Goal: Task Accomplishment & Management: Manage account settings

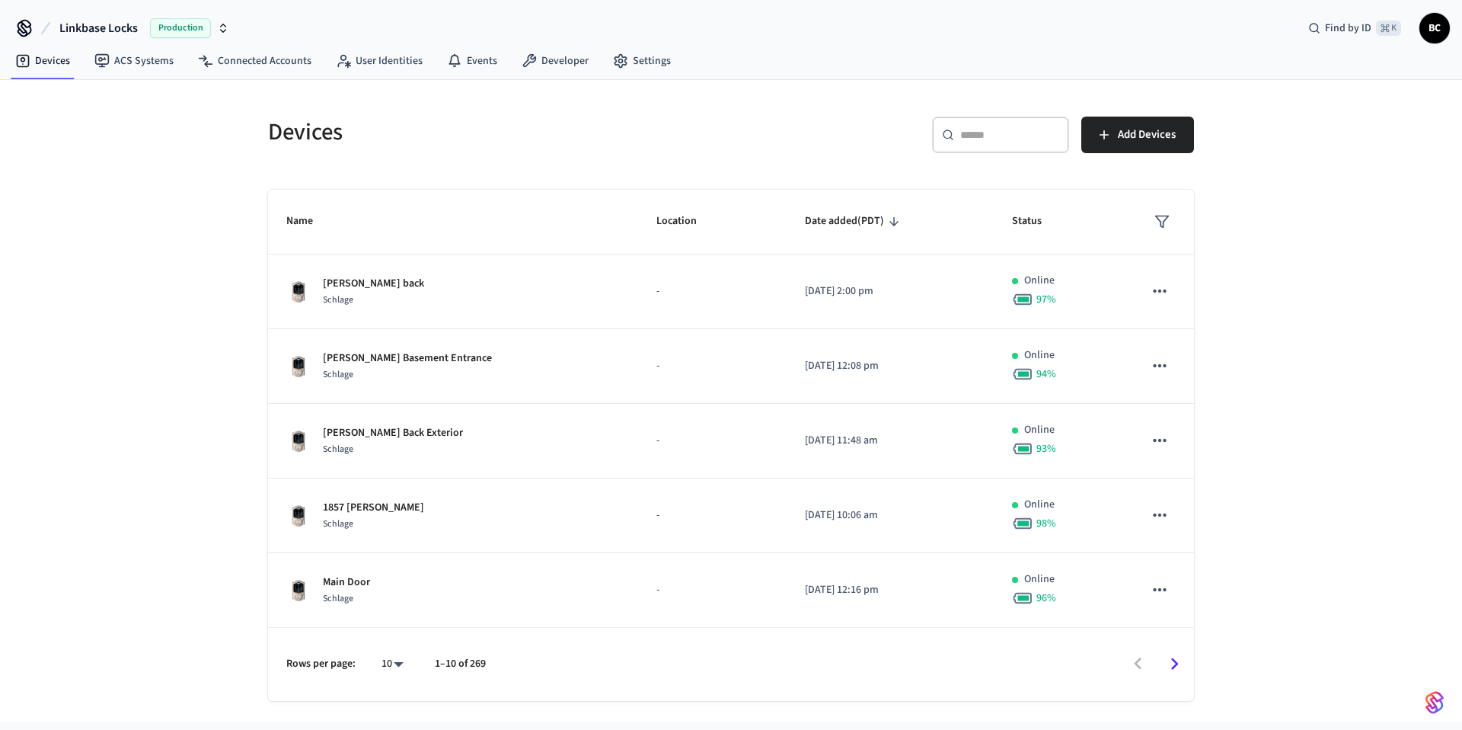
click at [1440, 30] on span "BC" at bounding box center [1434, 27] width 27 height 27
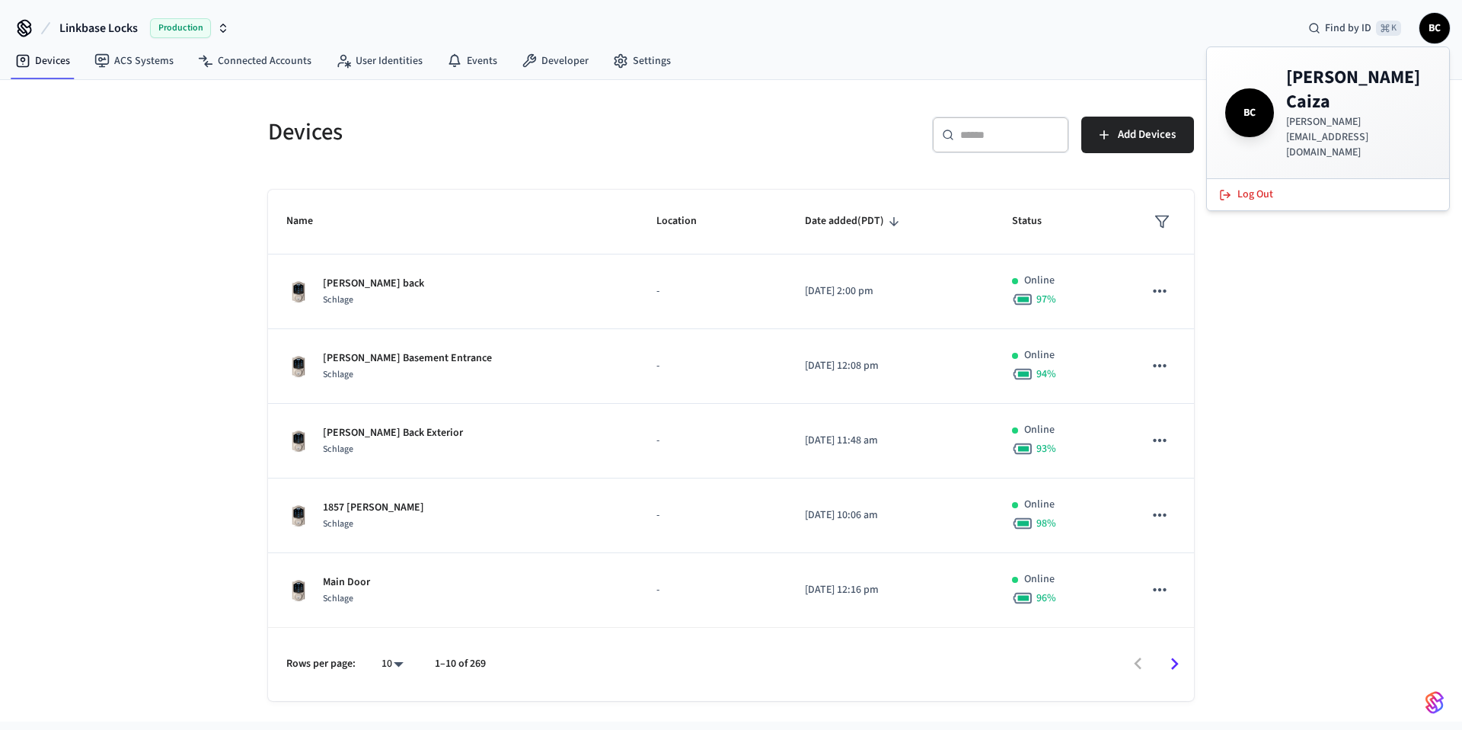
click at [1136, 62] on div "Devices ACS Systems Connected Accounts User Identities Events Developer Settings" at bounding box center [731, 62] width 1462 height 36
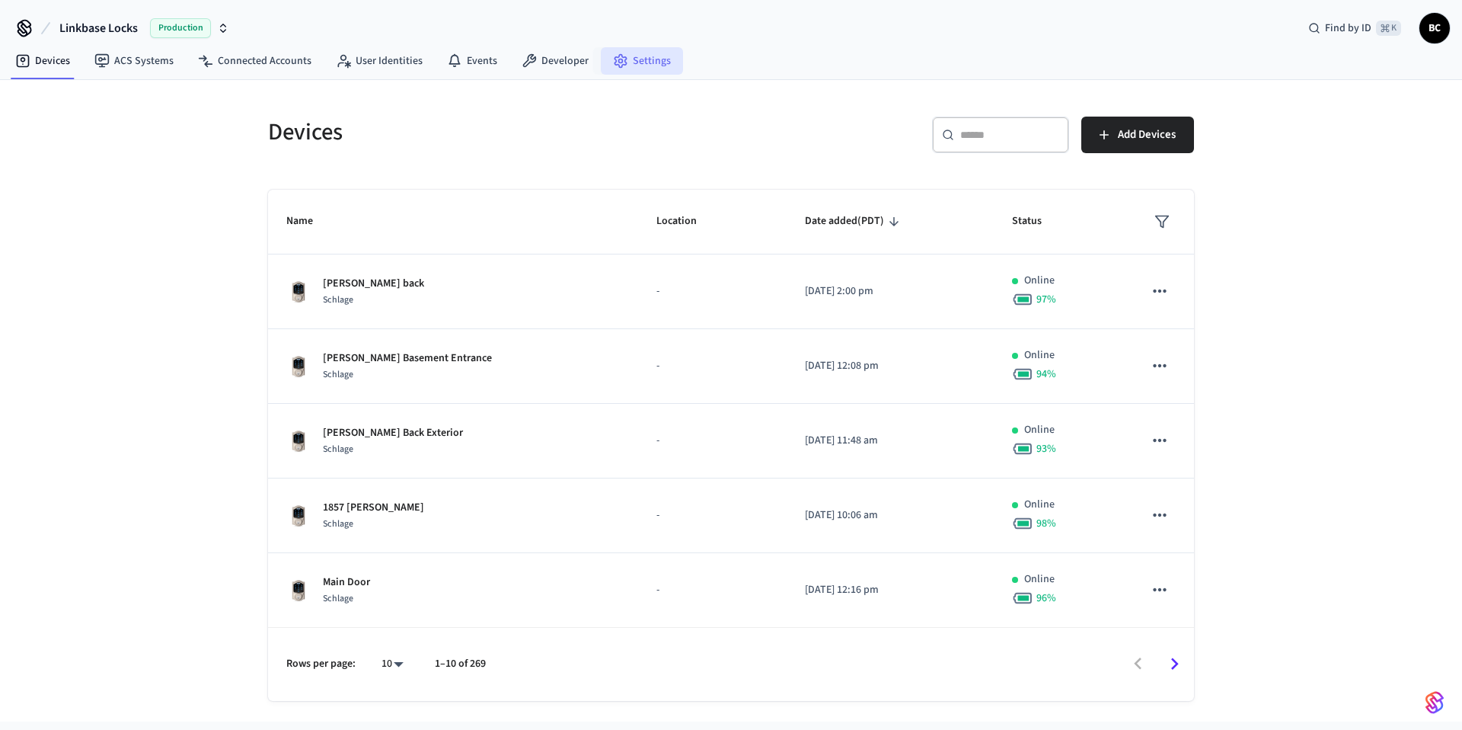
click at [613, 63] on icon at bounding box center [620, 60] width 15 height 15
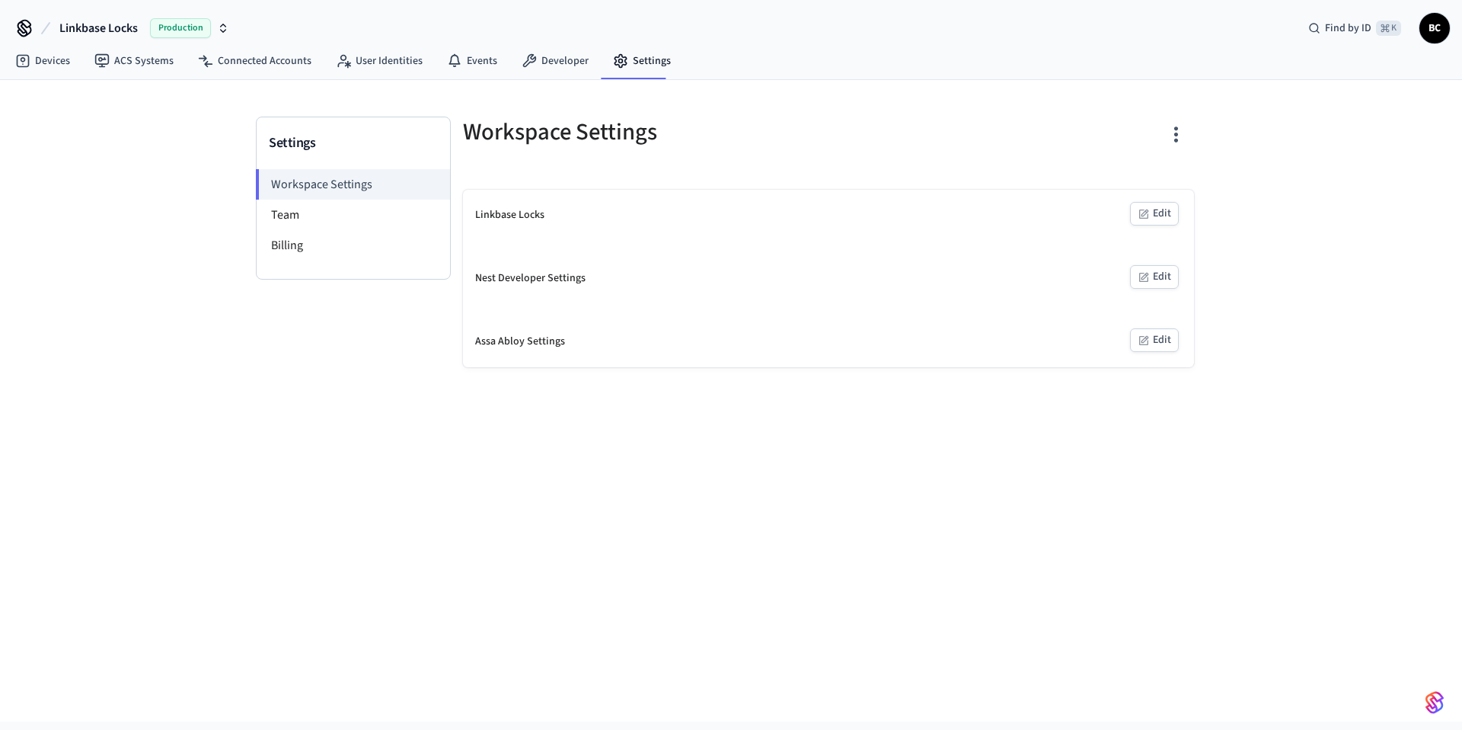
click at [399, 262] on div "Workspace Settings Team Billing" at bounding box center [353, 224] width 193 height 110
click at [392, 251] on li "Billing" at bounding box center [353, 245] width 193 height 30
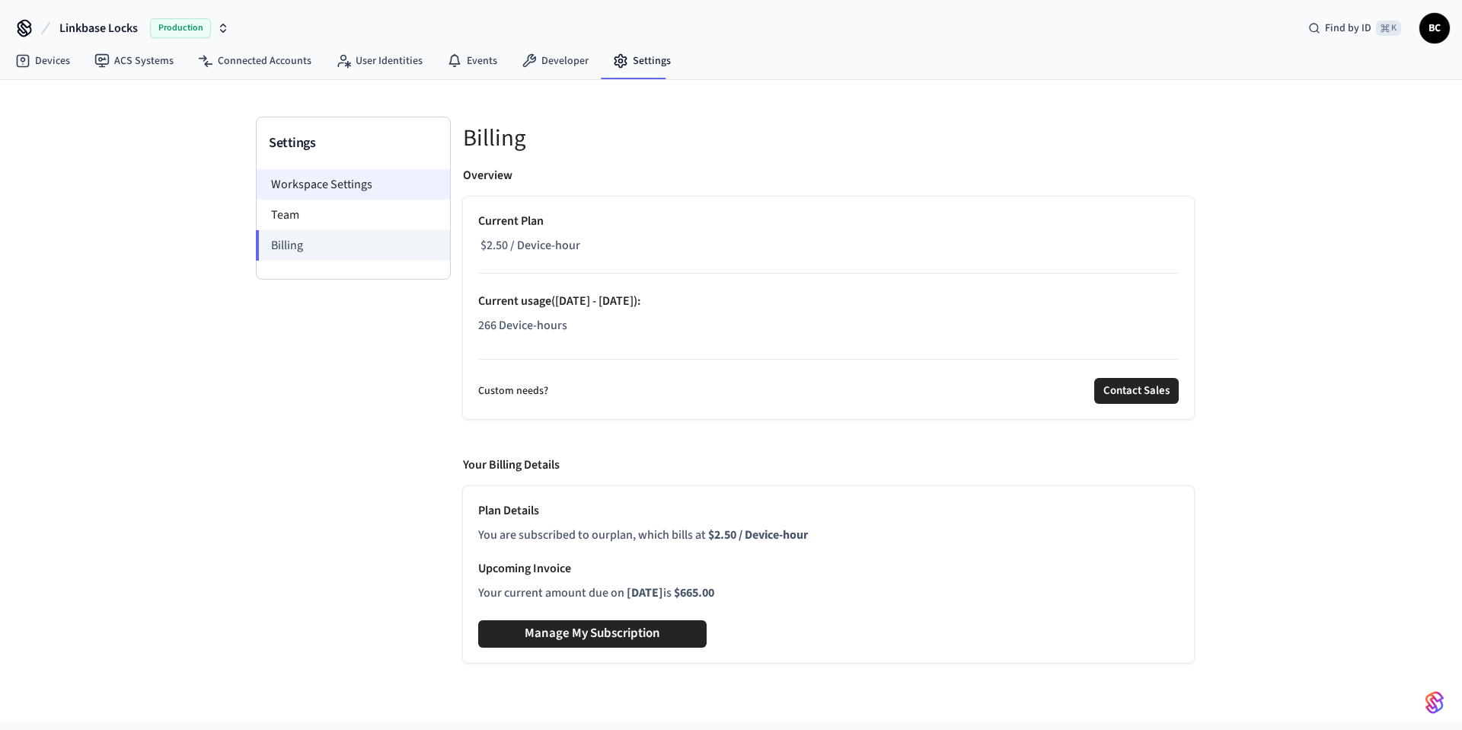
click at [373, 181] on li "Workspace Settings" at bounding box center [353, 184] width 193 height 30
